Goal: Submit feedback/report problem

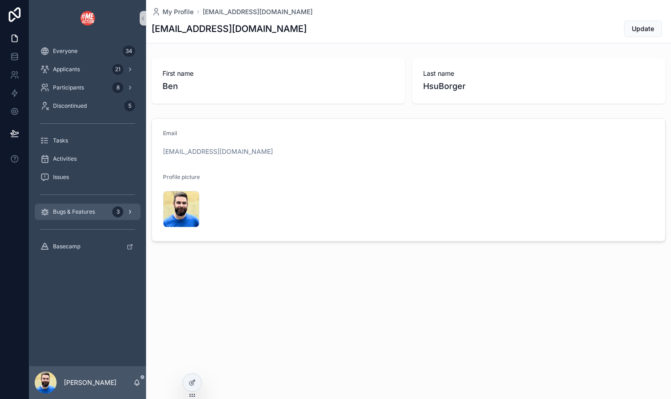
click at [83, 213] on span "Bugs & Features" at bounding box center [74, 211] width 42 height 7
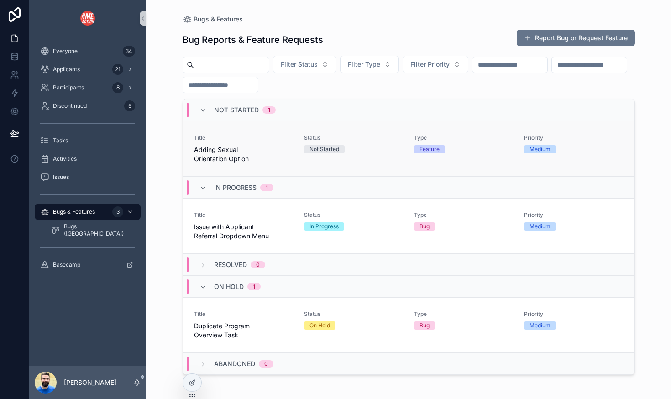
click at [275, 158] on span "Adding Sexual Orientation Option" at bounding box center [243, 154] width 99 height 18
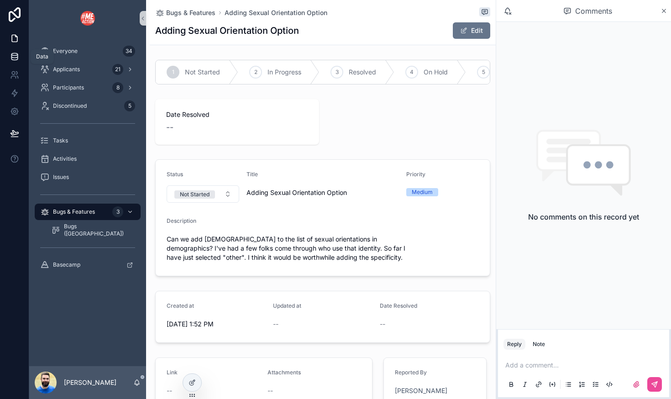
click at [8, 59] on link at bounding box center [14, 56] width 29 height 18
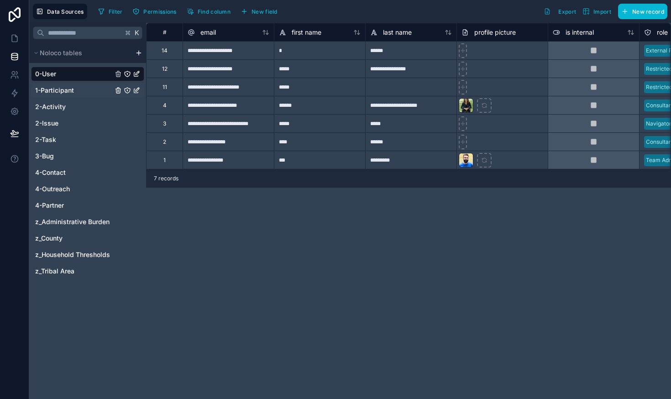
click at [64, 87] on span "1-Participant" at bounding box center [54, 90] width 39 height 9
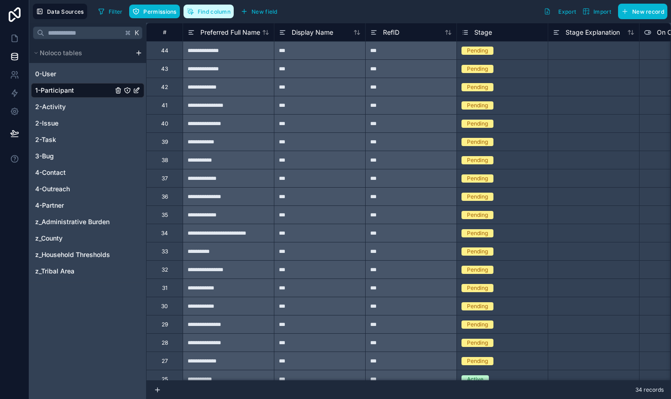
click at [214, 13] on span "Find column" at bounding box center [214, 11] width 33 height 7
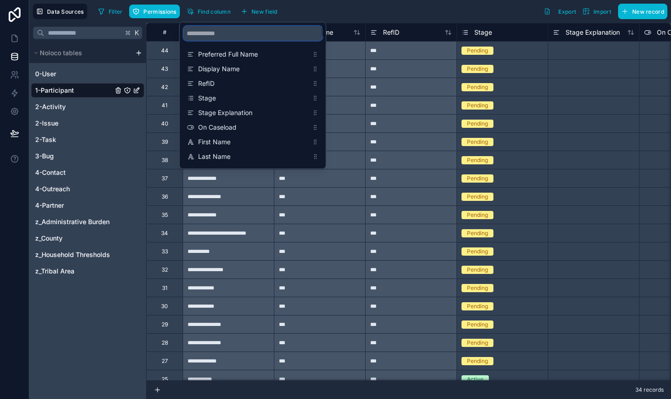
click at [219, 38] on input "scrollable content" at bounding box center [253, 33] width 139 height 15
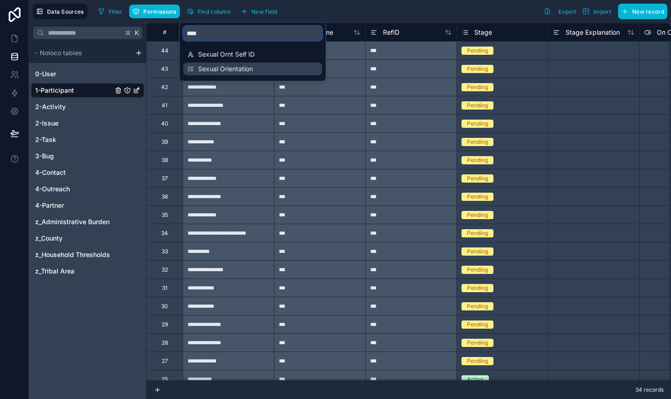
type input "****"
click at [221, 66] on span "Sexual Orientation" at bounding box center [253, 68] width 110 height 9
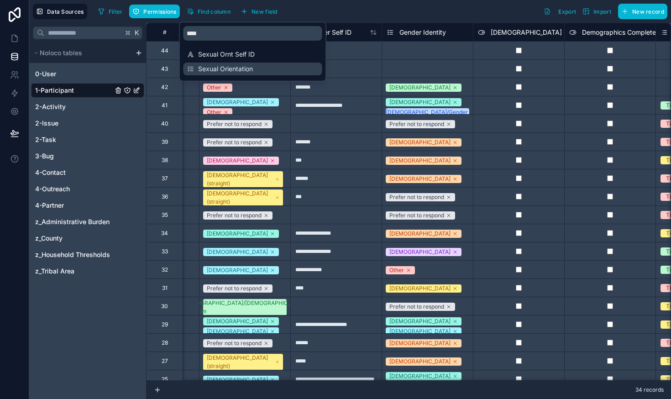
scroll to position [0, 3013]
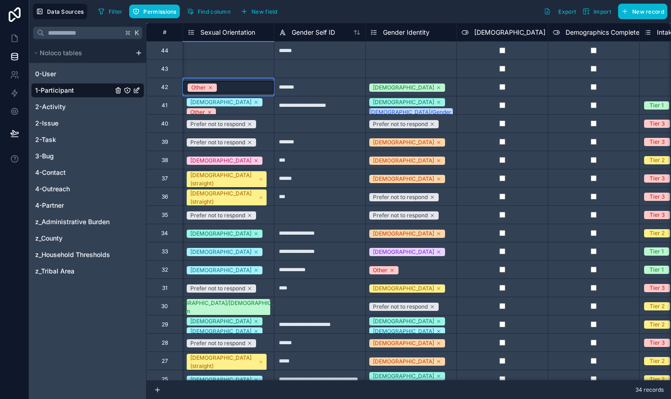
click at [255, 89] on div "Other" at bounding box center [228, 87] width 91 height 13
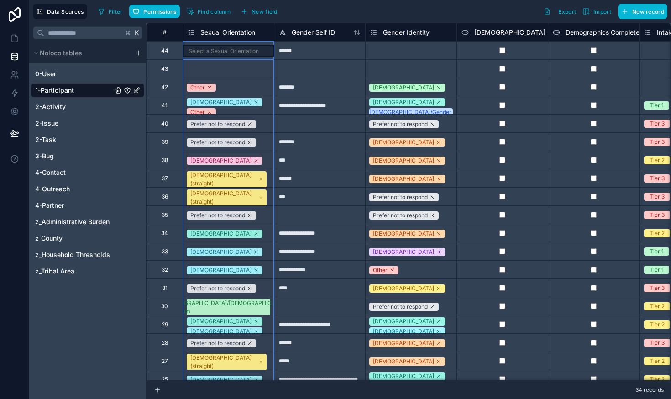
click at [191, 32] on icon at bounding box center [191, 32] width 7 height 11
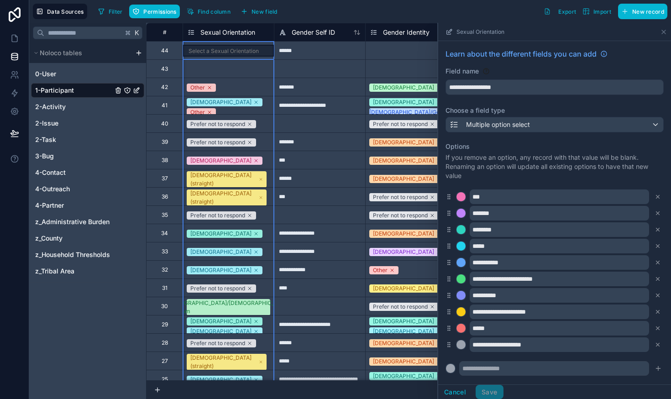
click at [191, 32] on icon at bounding box center [191, 32] width 7 height 11
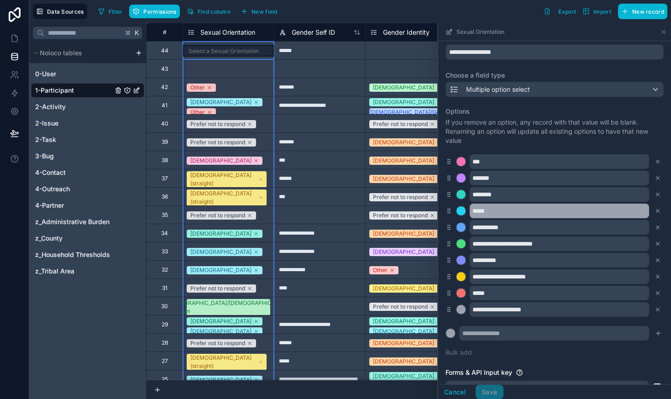
scroll to position [37, 0]
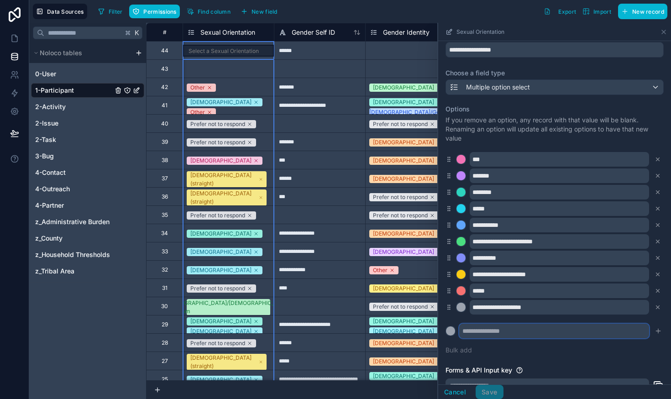
click at [475, 330] on input "text" at bounding box center [554, 331] width 190 height 15
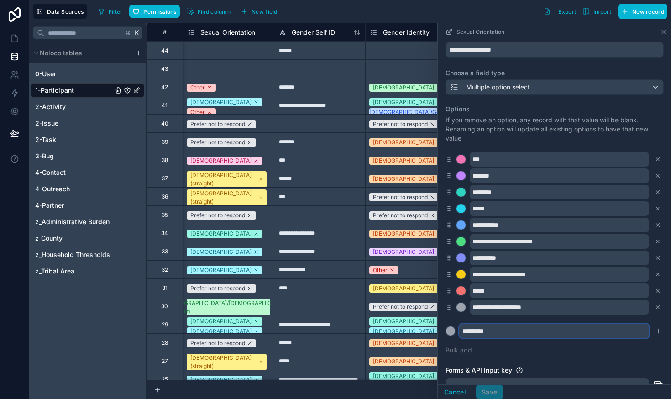
type input "*********"
click at [446, 326] on button at bounding box center [451, 331] width 10 height 10
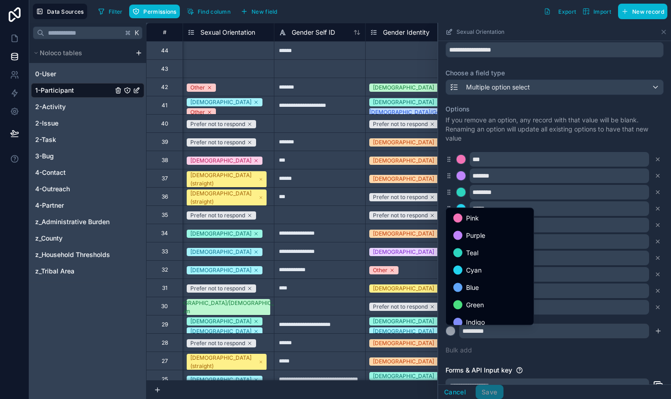
click at [550, 353] on div at bounding box center [554, 211] width 233 height 376
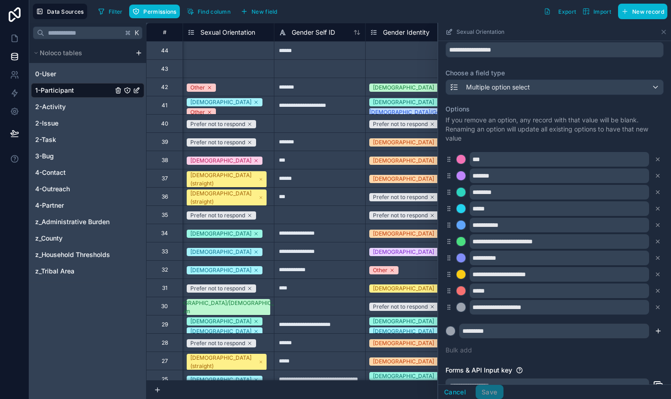
click at [661, 332] on icon "submit" at bounding box center [658, 330] width 7 height 7
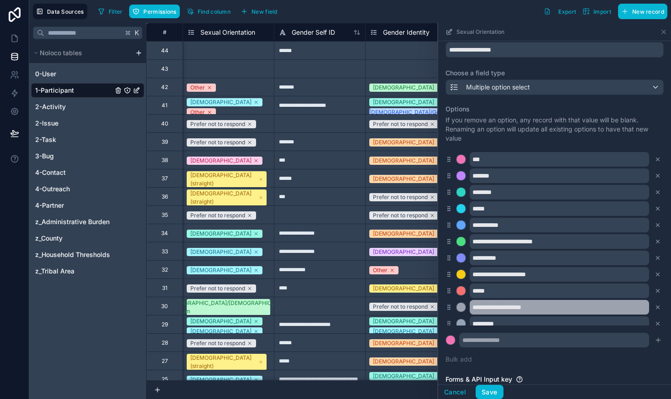
scroll to position [7, 0]
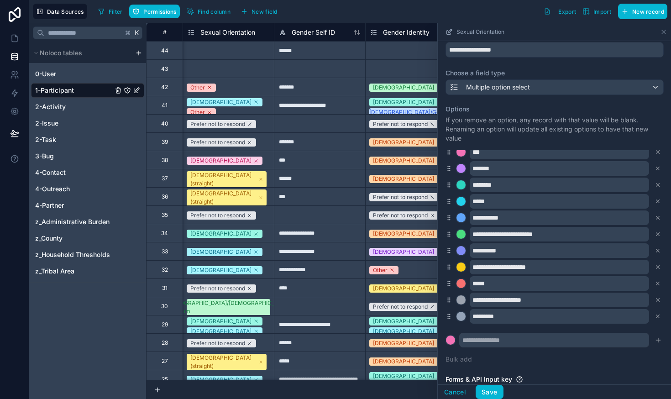
click at [449, 316] on icon at bounding box center [449, 316] width 7 height 8
click at [491, 391] on button "Save" at bounding box center [489, 392] width 27 height 15
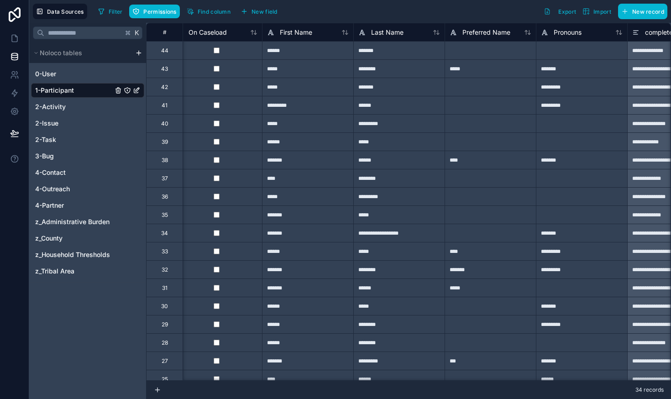
scroll to position [0, 482]
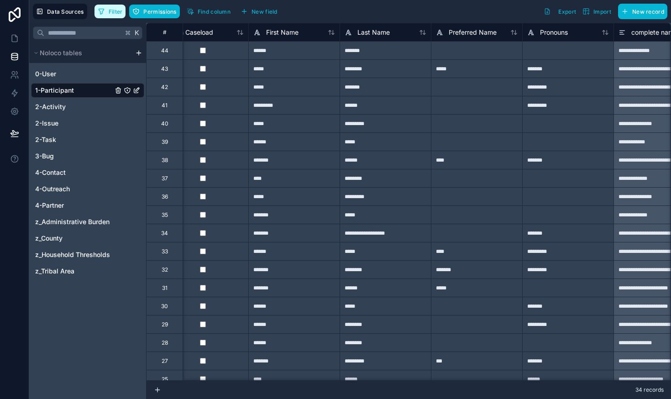
click at [110, 16] on button "Filter" at bounding box center [111, 12] width 32 height 14
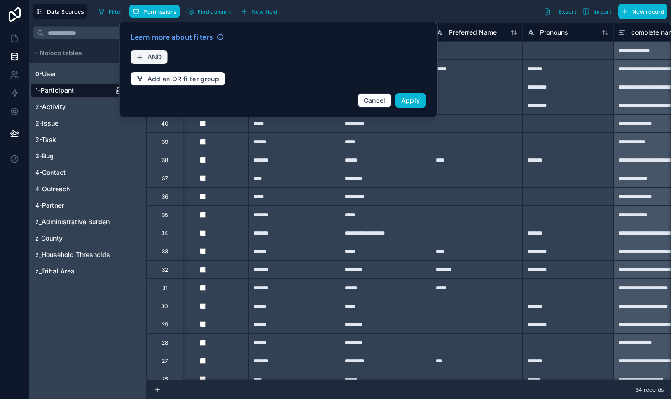
click at [161, 58] on span "AND" at bounding box center [154, 57] width 15 height 8
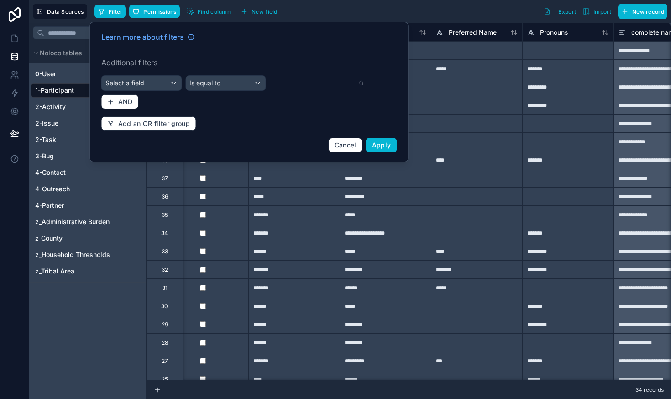
click at [151, 62] on label "Additional filters" at bounding box center [249, 62] width 296 height 11
click at [125, 85] on span "Select a field" at bounding box center [124, 83] width 39 height 8
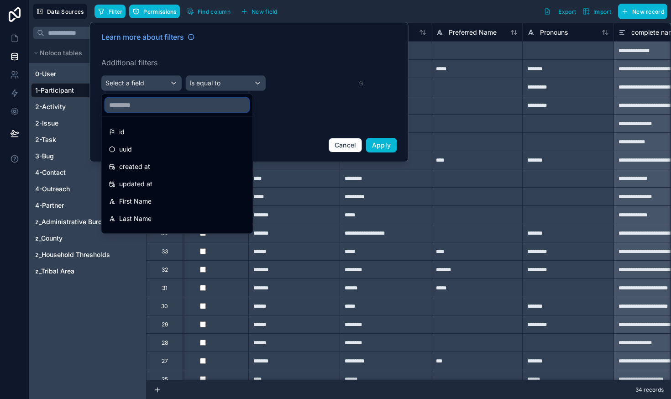
click at [143, 102] on input "text" at bounding box center [177, 105] width 144 height 15
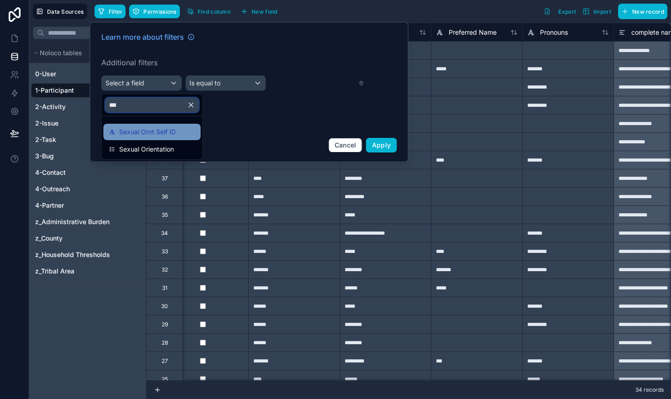
type input "***"
click at [146, 126] on div "Sexual Ornt Self ID" at bounding box center [152, 132] width 97 height 16
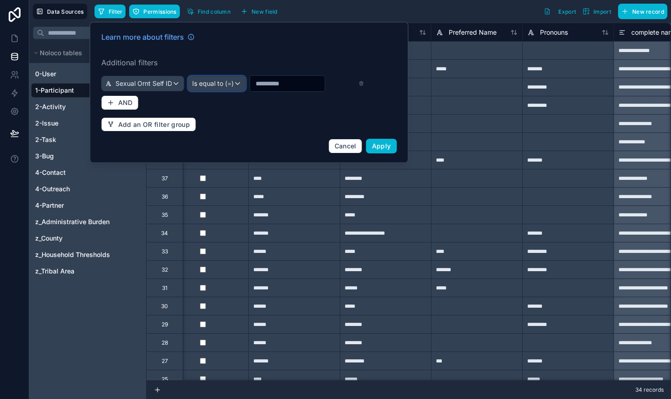
click at [229, 84] on span "Is equal to (=)" at bounding box center [213, 83] width 42 height 9
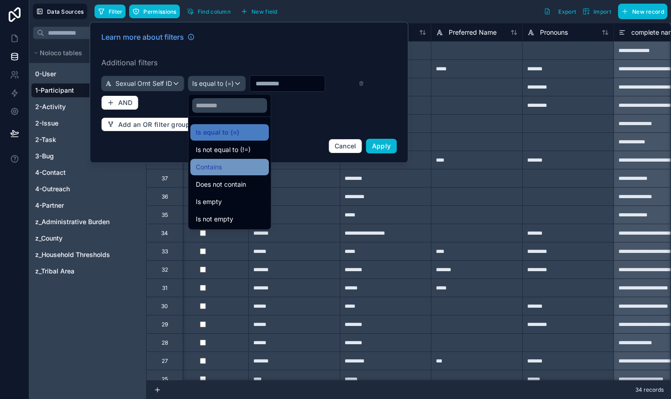
click at [236, 162] on div "Contains" at bounding box center [230, 167] width 68 height 11
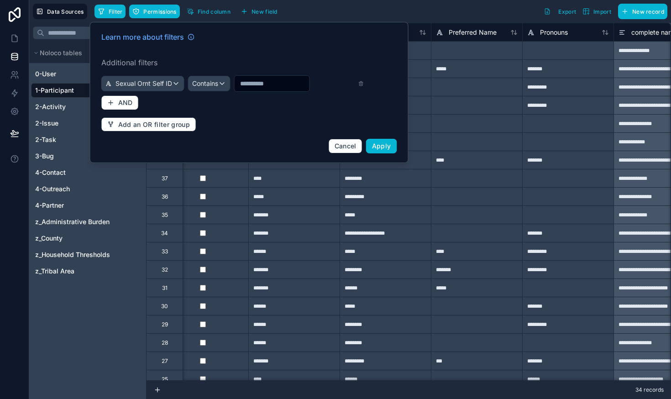
click at [271, 82] on input "text" at bounding box center [272, 83] width 75 height 13
type input "***"
click at [378, 143] on span "Apply" at bounding box center [381, 146] width 19 height 8
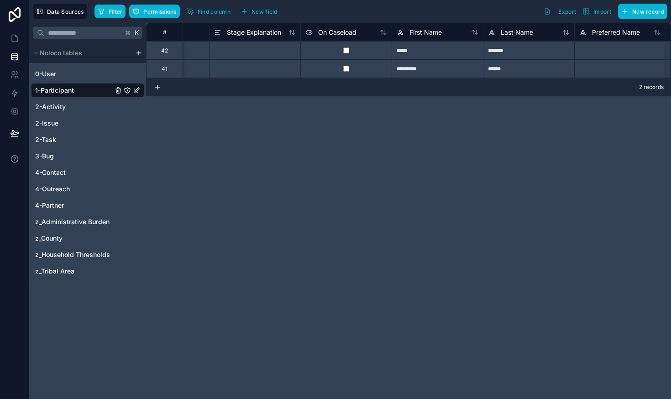
scroll to position [0, 329]
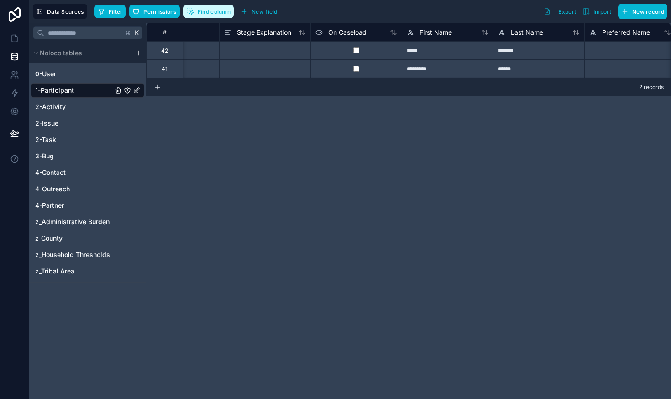
click at [203, 11] on span "Find column" at bounding box center [214, 11] width 33 height 7
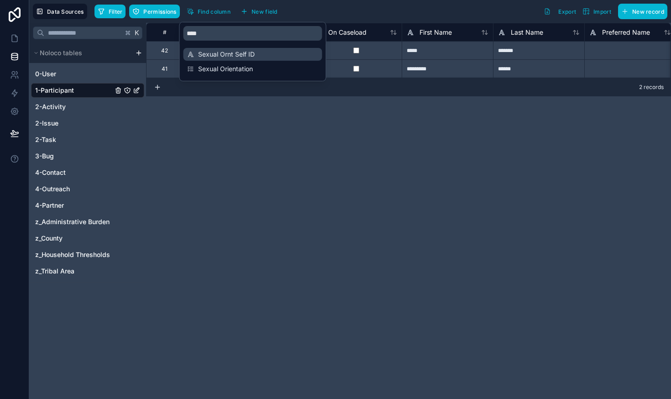
click at [218, 52] on span "Sexual Ornt Self ID" at bounding box center [253, 54] width 110 height 9
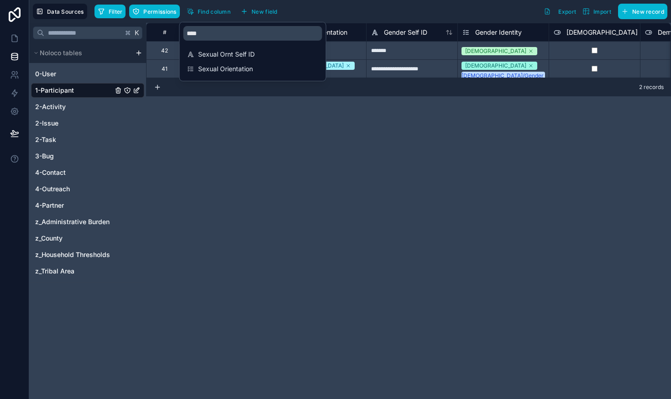
scroll to position [0, 2922]
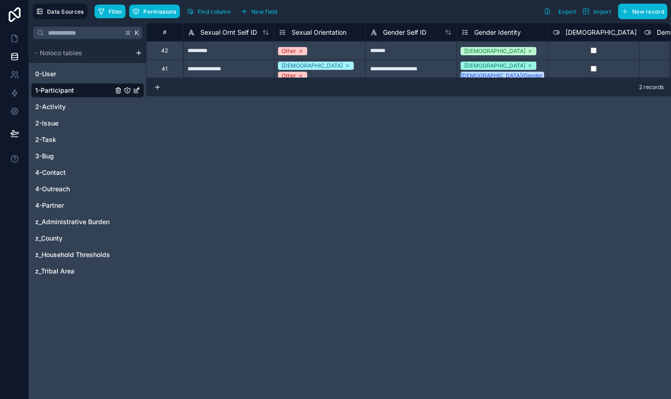
click at [253, 146] on div "**********" at bounding box center [408, 211] width 525 height 376
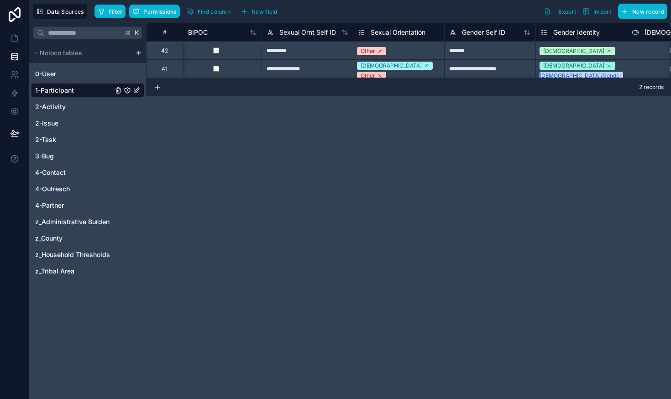
scroll to position [0, 2839]
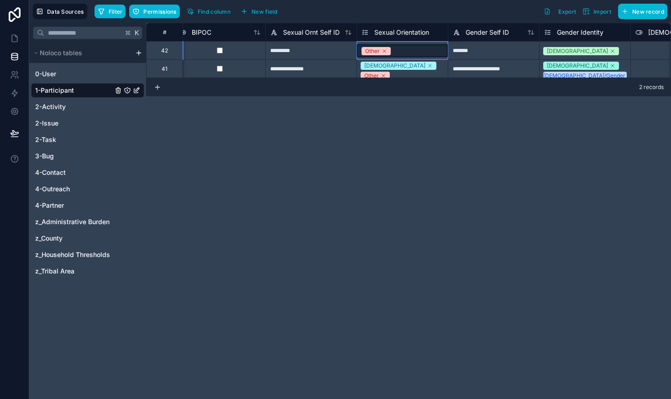
click at [394, 47] on div "Other" at bounding box center [402, 50] width 91 height 13
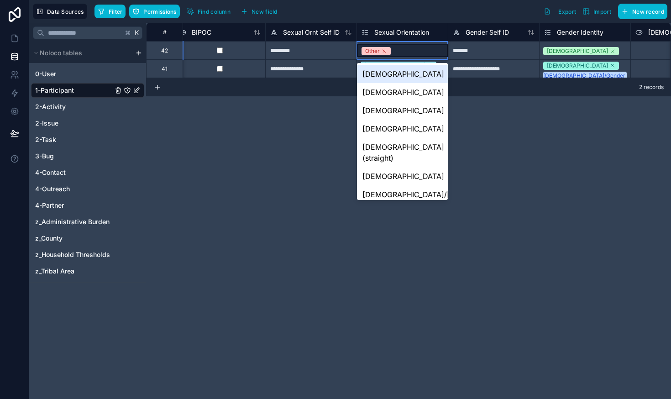
click at [400, 53] on div "Other" at bounding box center [402, 50] width 91 height 13
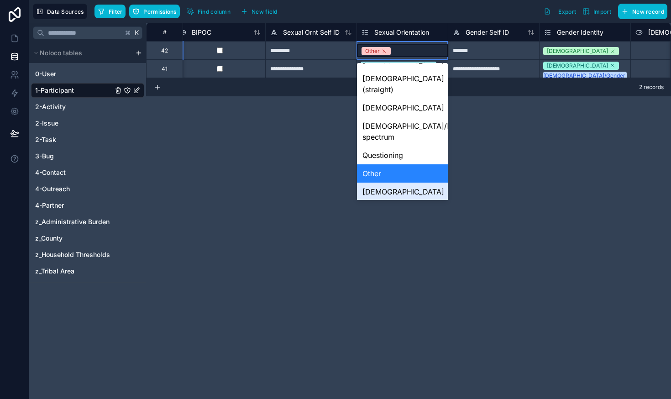
scroll to position [79, 0]
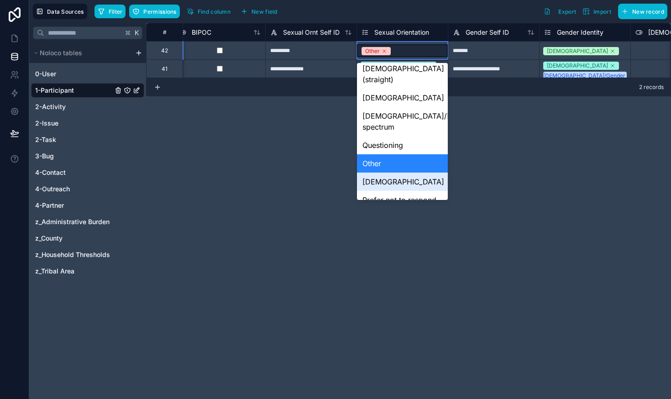
click at [375, 173] on div "[DEMOGRAPHIC_DATA]" at bounding box center [402, 182] width 91 height 18
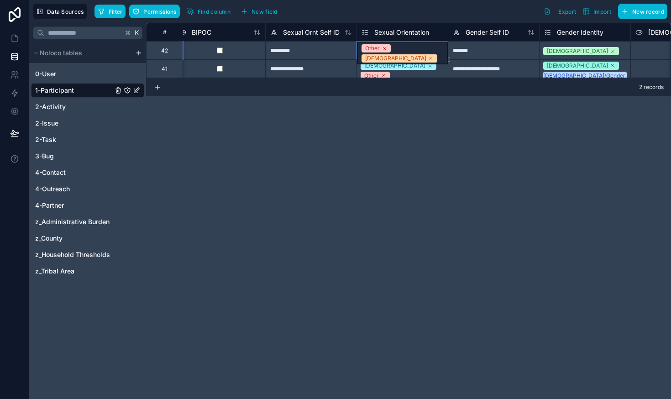
click at [388, 50] on span "Other" at bounding box center [376, 48] width 29 height 8
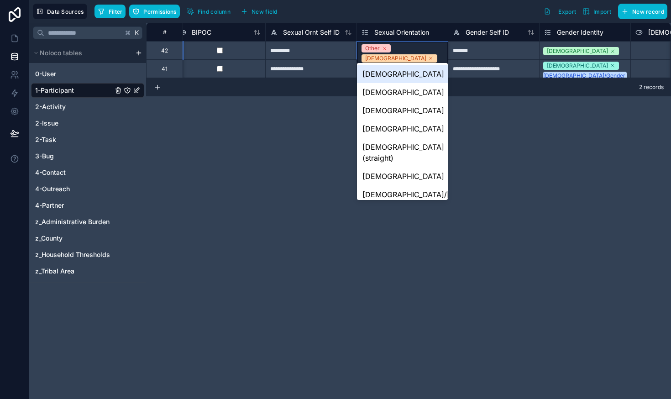
click at [385, 50] on icon at bounding box center [384, 48] width 5 height 5
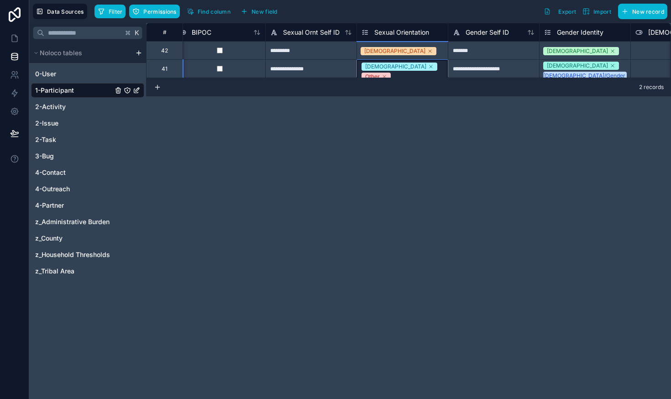
click at [387, 74] on icon at bounding box center [384, 76] width 5 height 5
click at [417, 68] on div "[DEMOGRAPHIC_DATA]" at bounding box center [402, 69] width 91 height 13
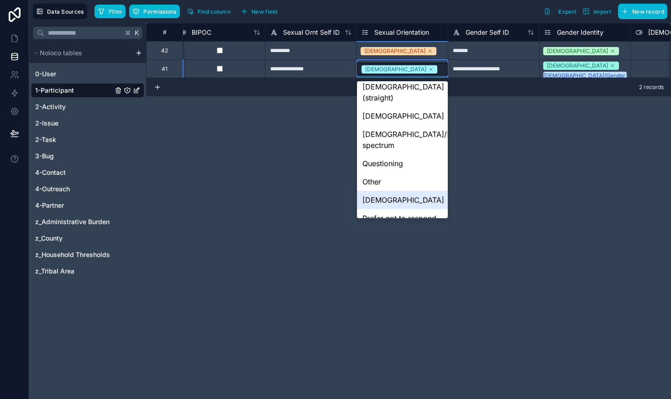
click at [389, 191] on div "[DEMOGRAPHIC_DATA]" at bounding box center [402, 200] width 91 height 18
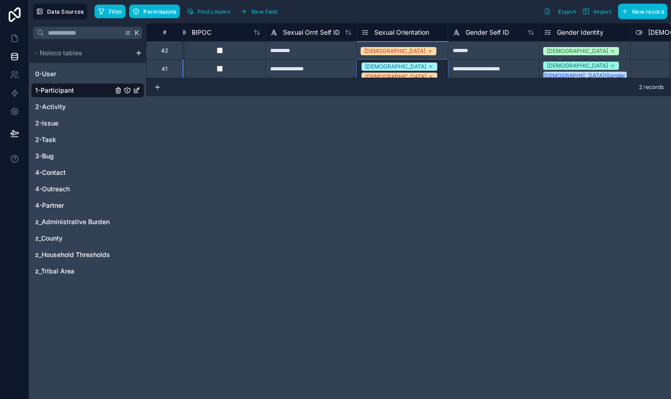
click at [342, 157] on div "**********" at bounding box center [408, 211] width 525 height 376
click at [12, 43] on link at bounding box center [14, 38] width 29 height 18
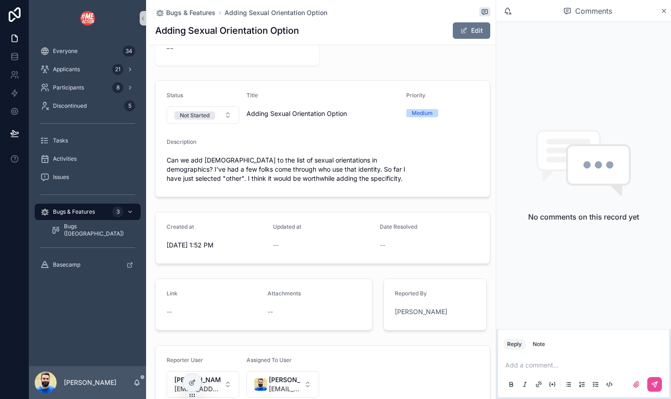
scroll to position [74, 0]
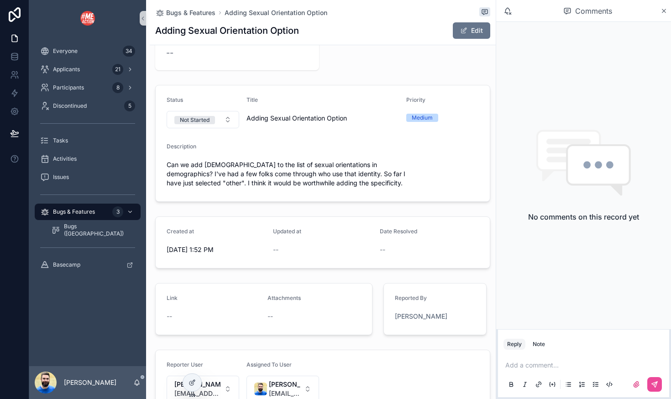
click at [531, 363] on p "scrollable content" at bounding box center [585, 365] width 160 height 9
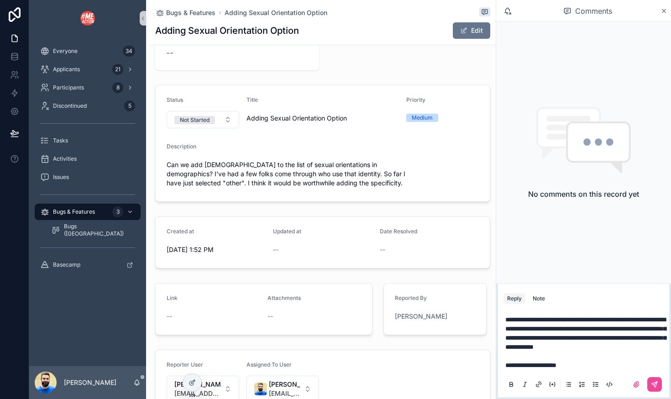
click at [515, 316] on span "**********" at bounding box center [585, 333] width 161 height 34
click at [606, 292] on span "[EMAIL_ADDRESS][DOMAIN_NAME]" at bounding box center [589, 295] width 110 height 9
click at [653, 384] on icon "scrollable content" at bounding box center [654, 384] width 7 height 7
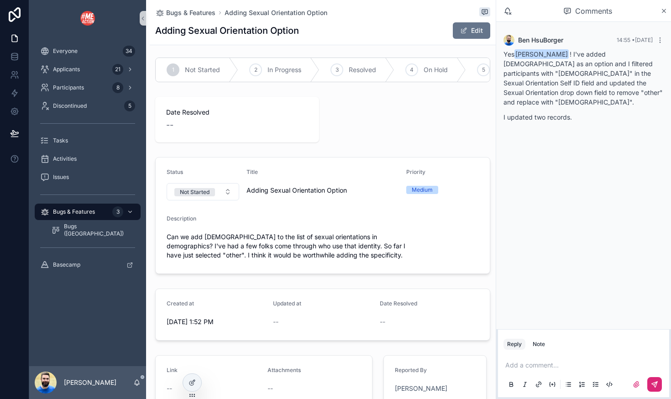
scroll to position [0, 0]
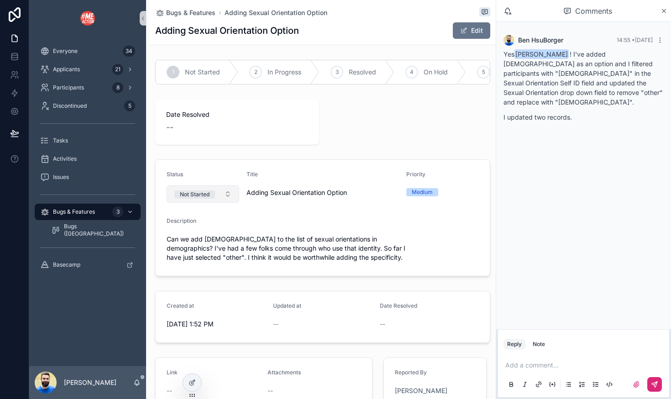
click at [230, 195] on button "Not Started" at bounding box center [203, 193] width 73 height 17
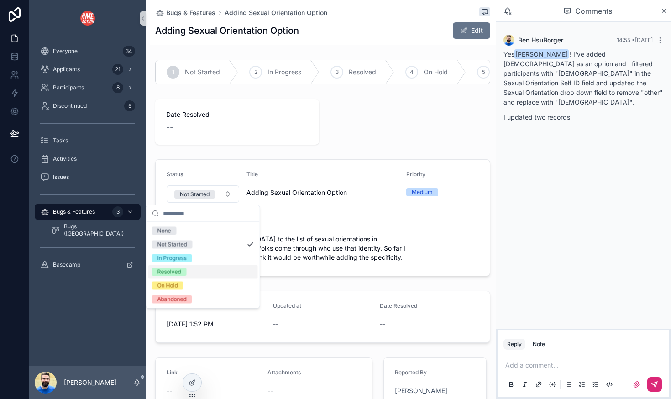
click at [210, 272] on div "Resolved" at bounding box center [203, 272] width 110 height 14
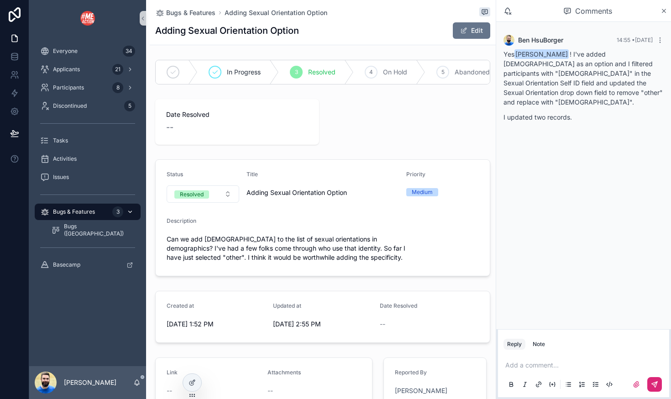
click at [84, 211] on span "Bugs & Features" at bounding box center [74, 211] width 42 height 7
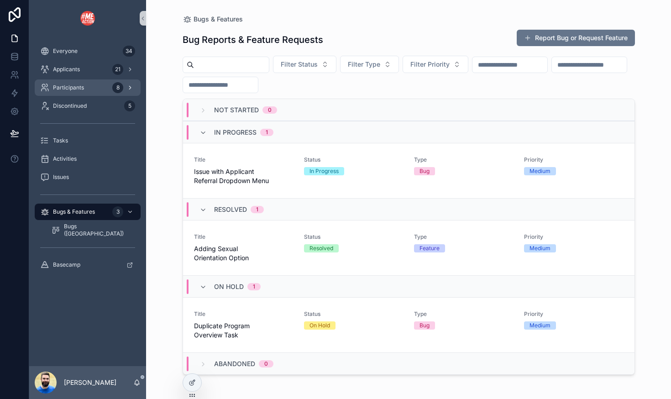
click at [89, 87] on div "Participants 8" at bounding box center [87, 87] width 95 height 15
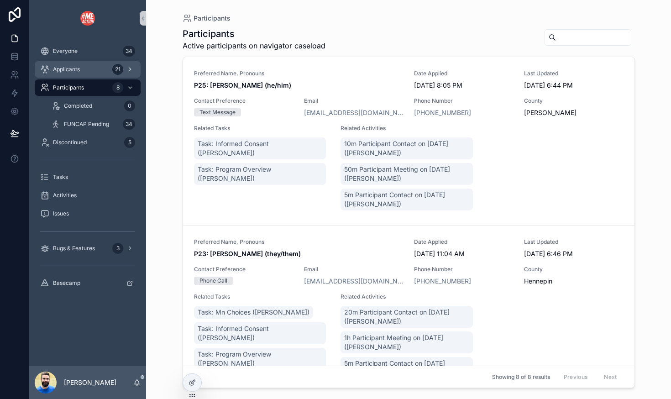
click at [83, 70] on div "Applicants 21" at bounding box center [87, 69] width 95 height 15
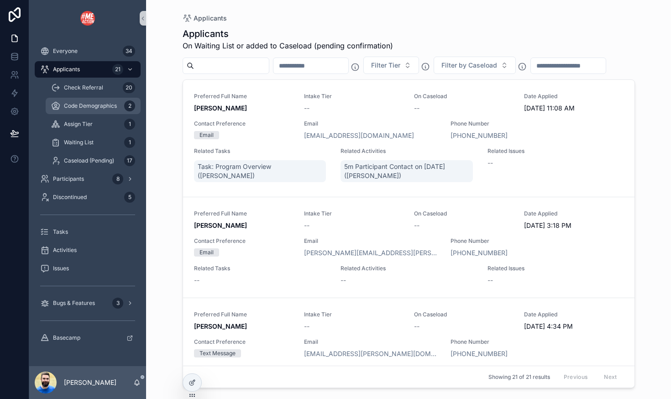
click at [89, 100] on div "Code Demographics 2" at bounding box center [93, 106] width 84 height 15
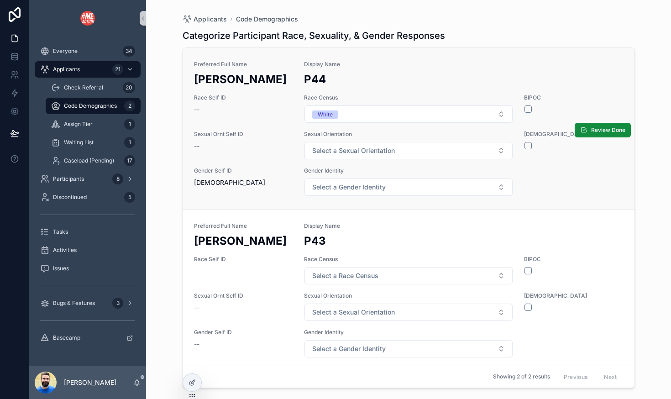
scroll to position [5, 0]
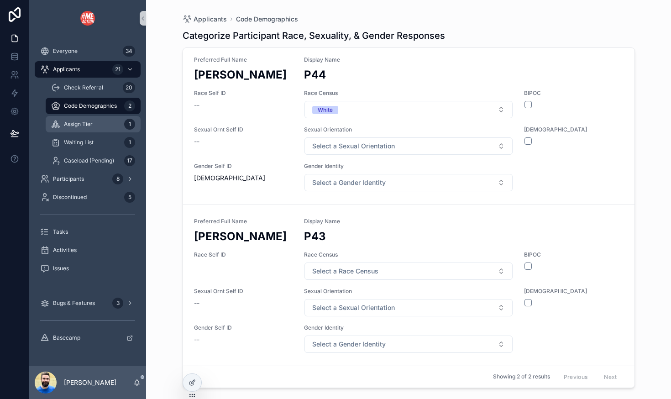
click at [86, 122] on span "Assign Tier" at bounding box center [78, 124] width 29 height 7
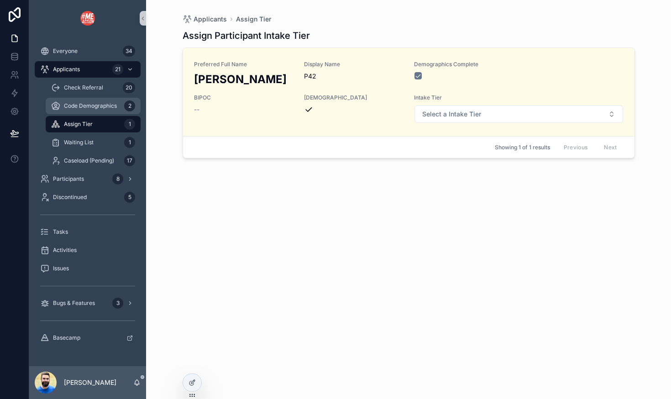
click at [93, 104] on span "Code Demographics" at bounding box center [90, 105] width 53 height 7
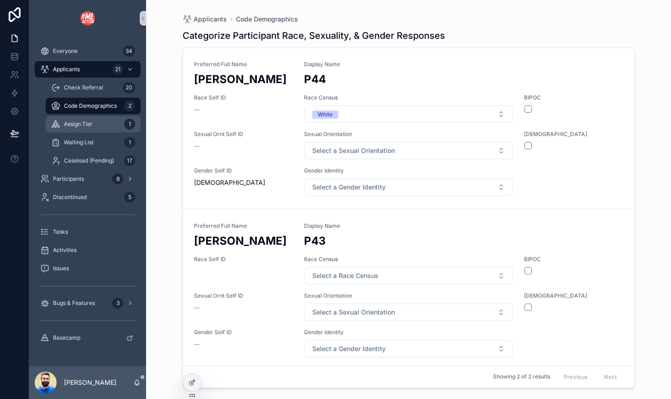
click at [91, 123] on span "Assign Tier" at bounding box center [78, 124] width 29 height 7
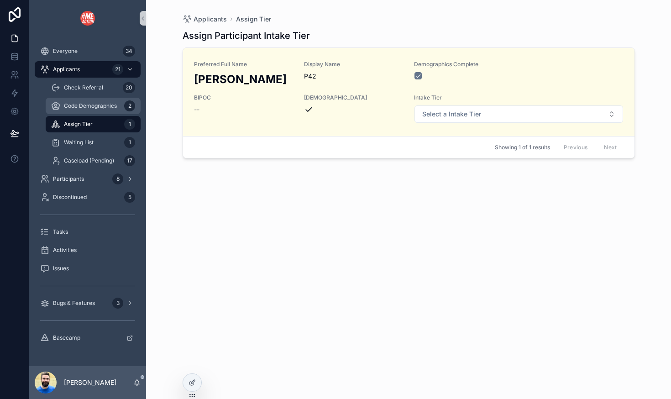
click at [89, 107] on span "Code Demographics" at bounding box center [90, 105] width 53 height 7
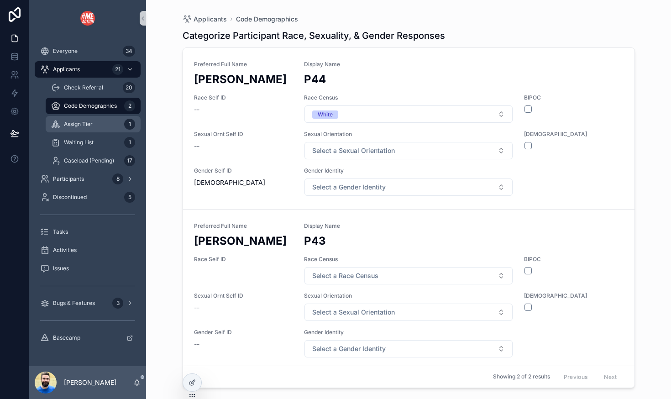
click at [92, 123] on span "Assign Tier" at bounding box center [78, 124] width 29 height 7
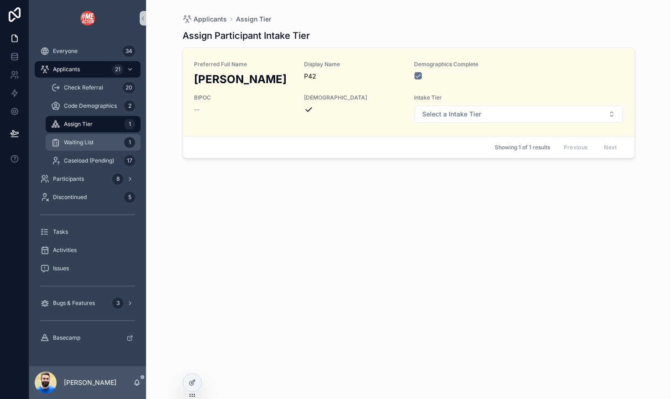
click at [92, 139] on span "Waiting List" at bounding box center [79, 142] width 30 height 7
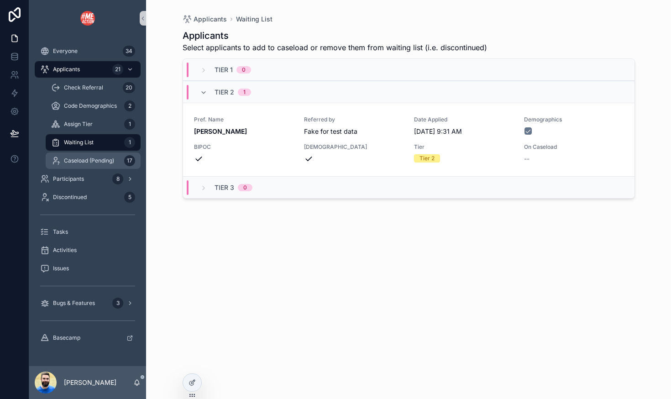
click at [99, 159] on span "Caseload (Pending)" at bounding box center [89, 160] width 50 height 7
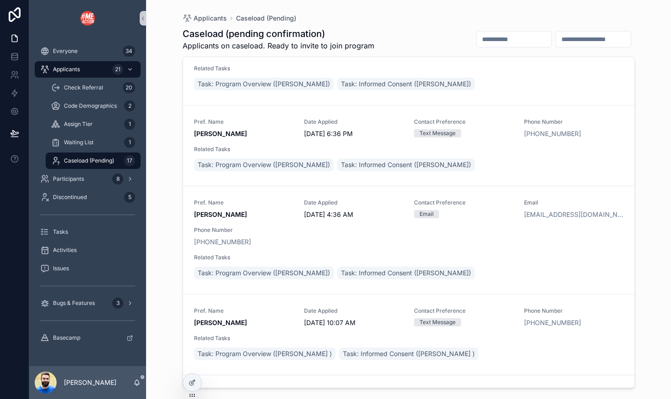
scroll to position [1126, 0]
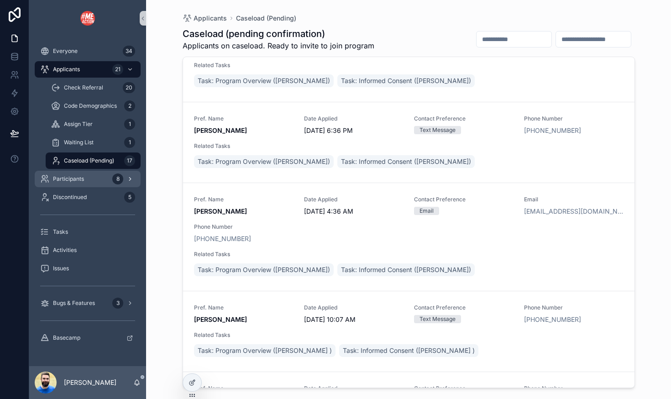
click at [93, 178] on div "Participants 8" at bounding box center [87, 179] width 95 height 15
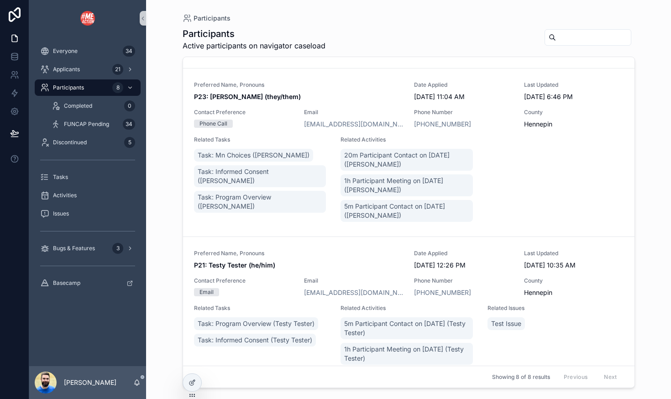
scroll to position [129, 0]
